Goal: Communication & Community: Ask a question

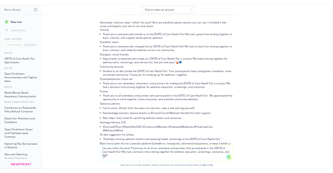
scroll to position [43, 0]
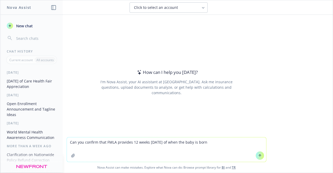
type textarea "Can you confirm that FMLA provides 12 weeks [DATE] of when the baby is born?"
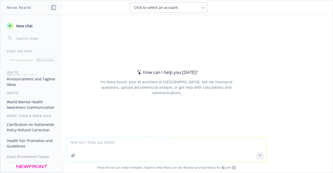
scroll to position [0, 0]
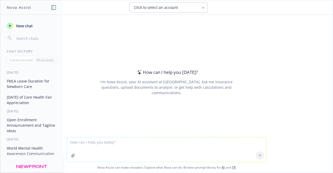
click at [31, 83] on button "FMLA Leave Duration for Newborn Care" at bounding box center [32, 84] width 54 height 14
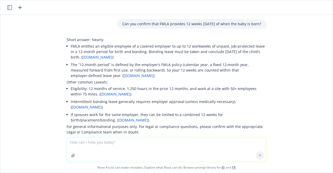
click at [11, 9] on icon "button" at bounding box center [9, 7] width 5 height 5
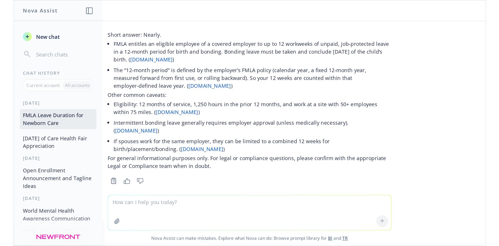
scroll to position [16, 0]
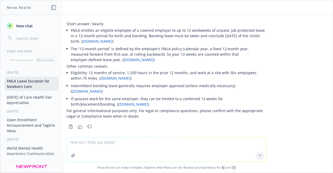
click at [25, 24] on span "New chat" at bounding box center [24, 25] width 18 height 5
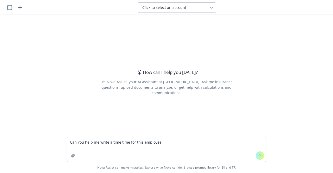
type textarea "Can you help me write a time time for this employee"
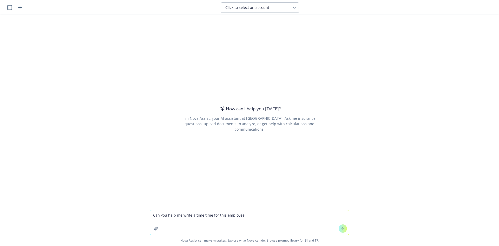
click at [11, 10] on icon "button" at bounding box center [9, 7] width 5 height 5
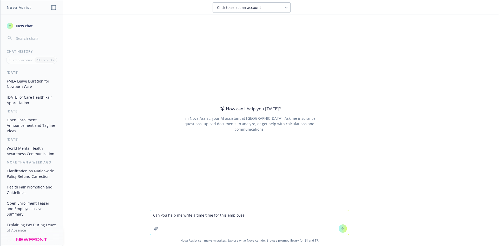
click at [18, 101] on button "[DATE] of Care Health Fair Appreciation" at bounding box center [32, 100] width 54 height 14
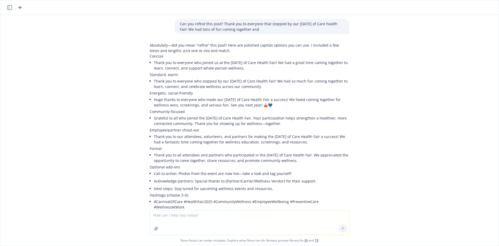
scroll to position [43, 0]
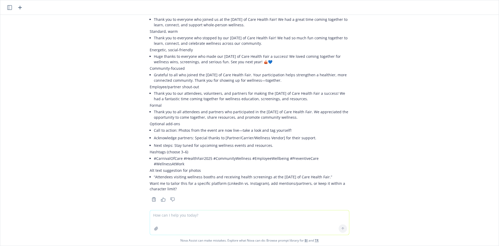
click at [218, 221] on textarea at bounding box center [249, 222] width 199 height 24
click at [184, 216] on textarea at bounding box center [249, 222] width 199 height 24
paste textarea ":black_joker:Wellness Wonderland was a ton of fun last week. :blob-cheer:Thank …"
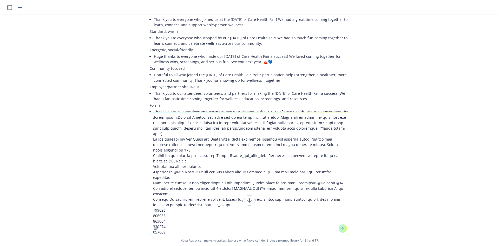
drag, startPoint x: 150, startPoint y: 117, endPoint x: 172, endPoint y: 117, distance: 21.9
click at [172, 117] on textarea at bounding box center [249, 173] width 199 height 122
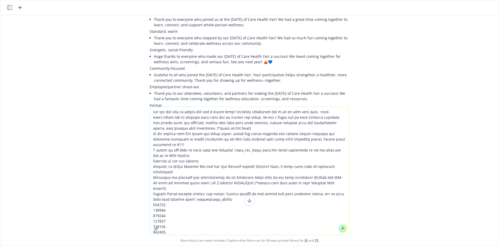
drag, startPoint x: 318, startPoint y: 112, endPoint x: 330, endPoint y: 111, distance: 11.7
click at [330, 111] on textarea at bounding box center [249, 171] width 199 height 128
drag, startPoint x: 168, startPoint y: 221, endPoint x: 194, endPoint y: 184, distance: 45.2
click at [194, 184] on textarea at bounding box center [249, 171] width 199 height 128
click at [208, 198] on textarea at bounding box center [249, 171] width 199 height 128
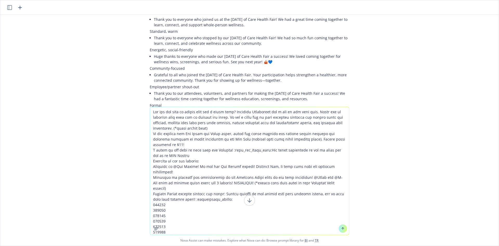
drag, startPoint x: 234, startPoint y: 183, endPoint x: 150, endPoint y: 161, distance: 86.4
click at [150, 161] on textarea at bounding box center [249, 171] width 199 height 128
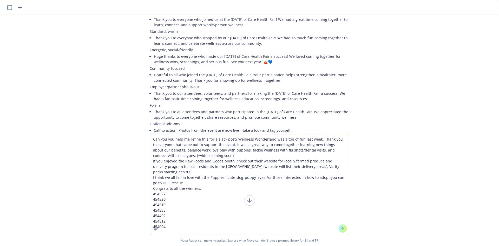
click at [182, 183] on textarea "Can you you help me refine this for a slack post? Wellness Wonderland was a ton…" at bounding box center [249, 184] width 199 height 100
click at [221, 183] on textarea "Can you you help me refine this for a slack post? Wellness Wonderland was a ton…" at bounding box center [249, 184] width 199 height 100
click at [261, 172] on textarea "Can you you help me refine this for a slack post? Wellness Wonderland was a ton…" at bounding box center [249, 184] width 199 height 100
click at [220, 180] on textarea "Can you you help me refine this for a slack post? Wellness Wonderland was a ton…" at bounding box center [249, 184] width 199 height 100
click at [217, 178] on textarea "Can you you help me refine this for a slack post? Wellness Wonderland was a ton…" at bounding box center [249, 184] width 199 height 100
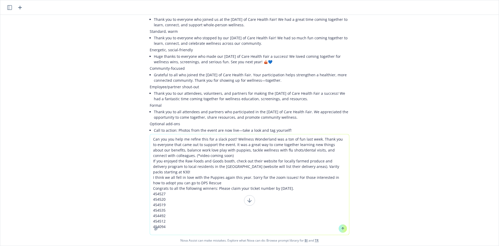
type textarea "Can you you help me refine this for a slack post? Wellness Wonderland was a ton…"
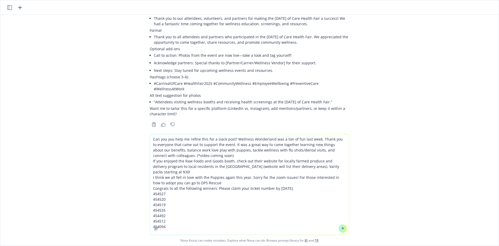
scroll to position [119, 0]
